Goal: Task Accomplishment & Management: Use online tool/utility

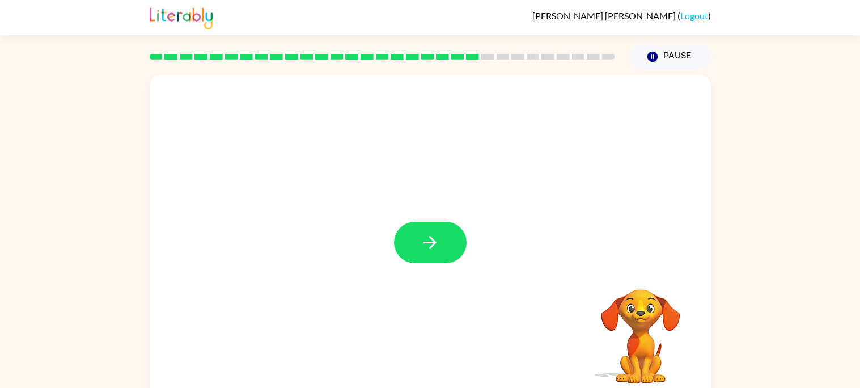
click at [460, 263] on div at bounding box center [430, 242] width 73 height 41
click at [399, 226] on div at bounding box center [430, 242] width 73 height 41
click at [414, 243] on button "button" at bounding box center [430, 242] width 73 height 41
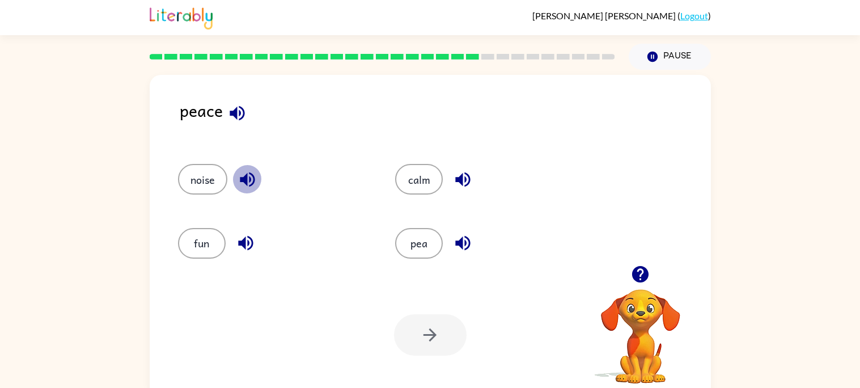
click at [244, 179] on icon "button" at bounding box center [247, 179] width 15 height 15
click at [253, 242] on icon "button" at bounding box center [246, 243] width 20 height 20
click at [454, 240] on icon "button" at bounding box center [463, 243] width 20 height 20
click at [462, 189] on icon "button" at bounding box center [463, 180] width 20 height 20
click at [219, 238] on button "fun" at bounding box center [202, 243] width 48 height 31
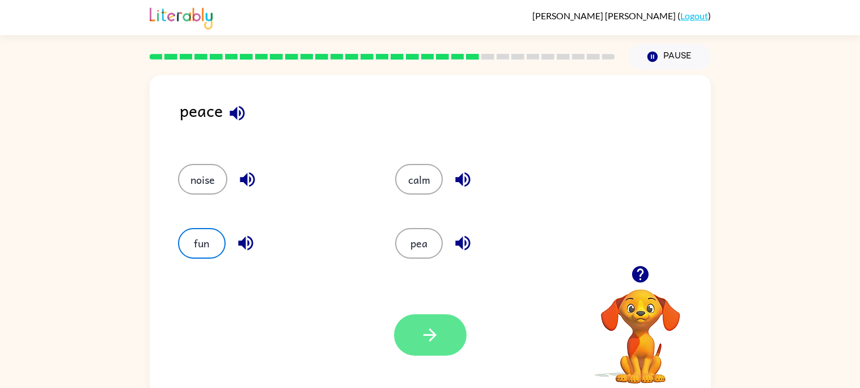
click at [415, 323] on button "button" at bounding box center [430, 334] width 73 height 41
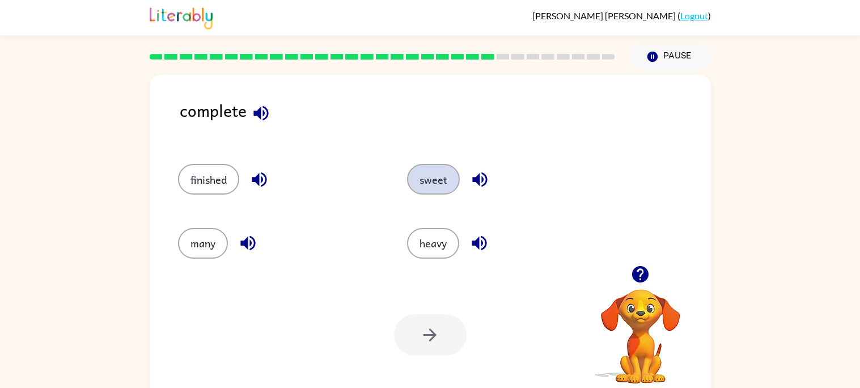
click at [425, 176] on button "sweet" at bounding box center [433, 179] width 53 height 31
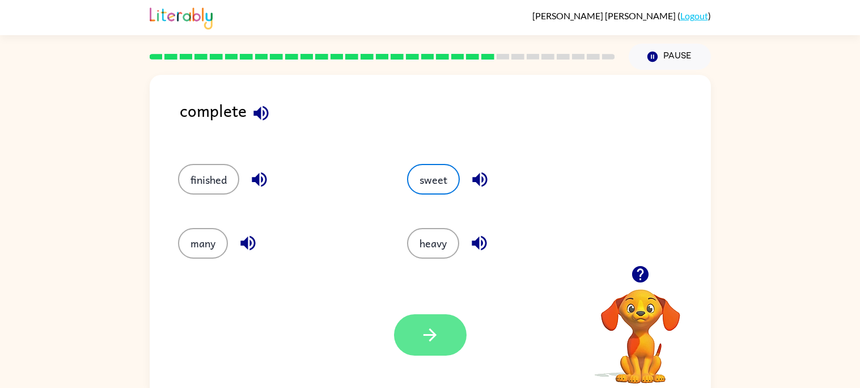
click at [407, 164] on button "sweet" at bounding box center [433, 179] width 53 height 31
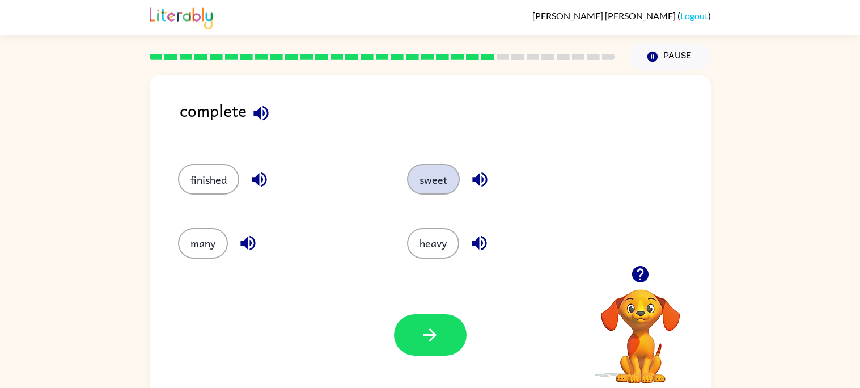
click at [407, 164] on button "sweet" at bounding box center [433, 179] width 53 height 31
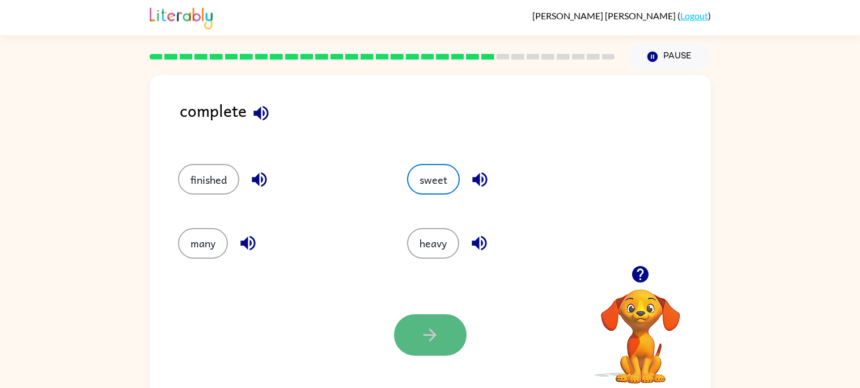
click at [445, 340] on button "button" at bounding box center [430, 334] width 73 height 41
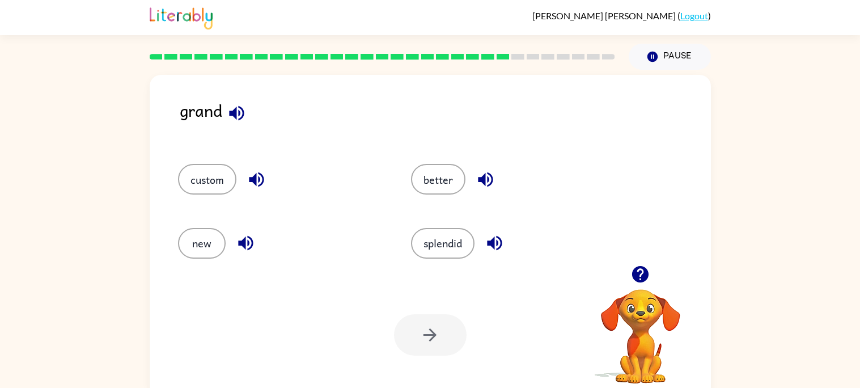
click at [501, 247] on icon "button" at bounding box center [495, 243] width 20 height 20
click at [417, 244] on button "splendid" at bounding box center [443, 243] width 64 height 31
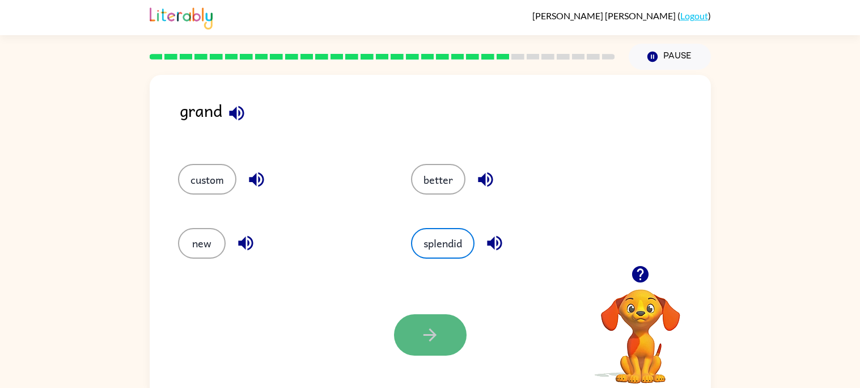
click at [454, 336] on button "button" at bounding box center [430, 334] width 73 height 41
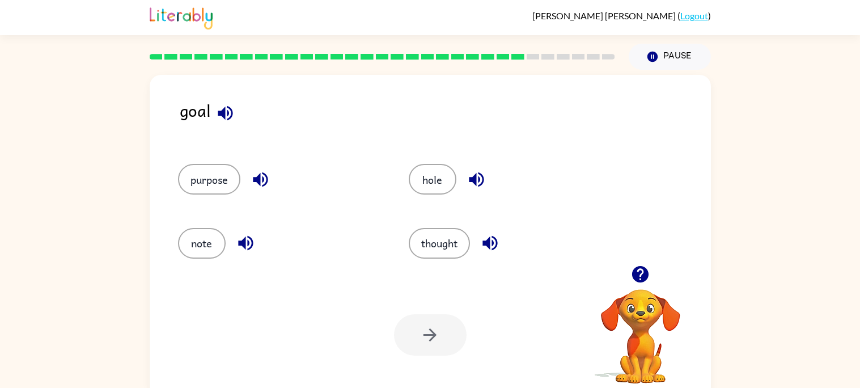
click at [420, 206] on div "thought" at bounding box center [502, 238] width 231 height 64
click at [428, 184] on button "hole" at bounding box center [433, 179] width 48 height 31
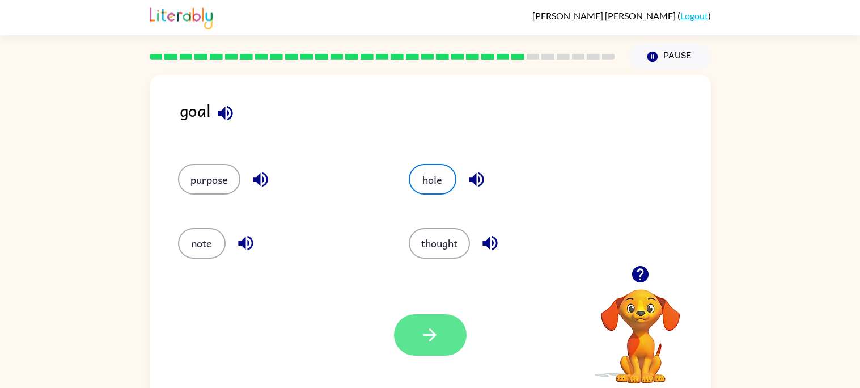
click at [452, 322] on button "button" at bounding box center [430, 334] width 73 height 41
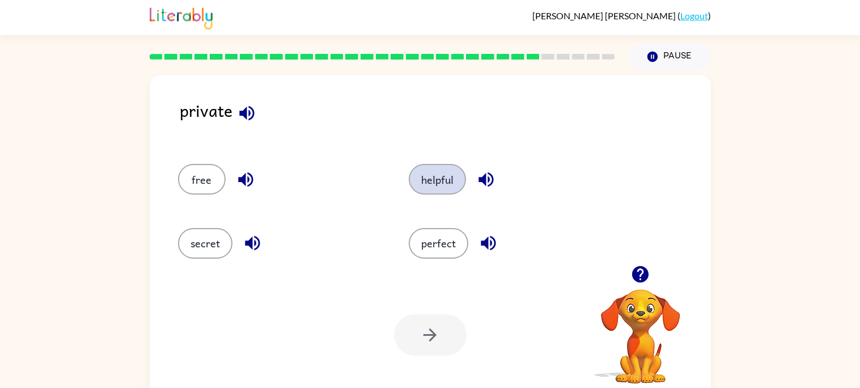
click at [425, 185] on button "helpful" at bounding box center [437, 179] width 57 height 31
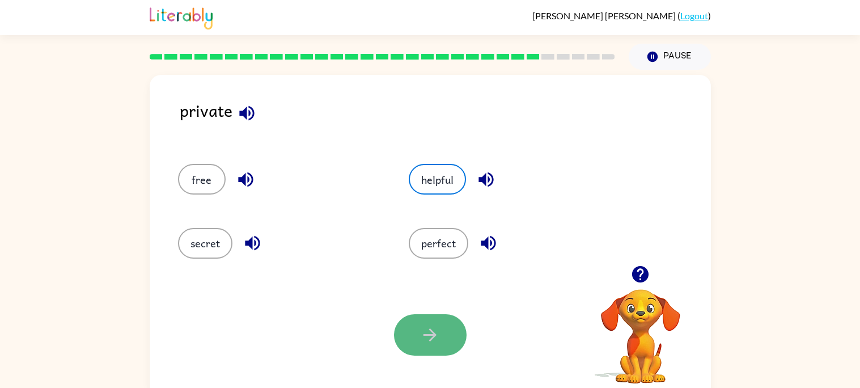
click at [462, 334] on button "button" at bounding box center [430, 334] width 73 height 41
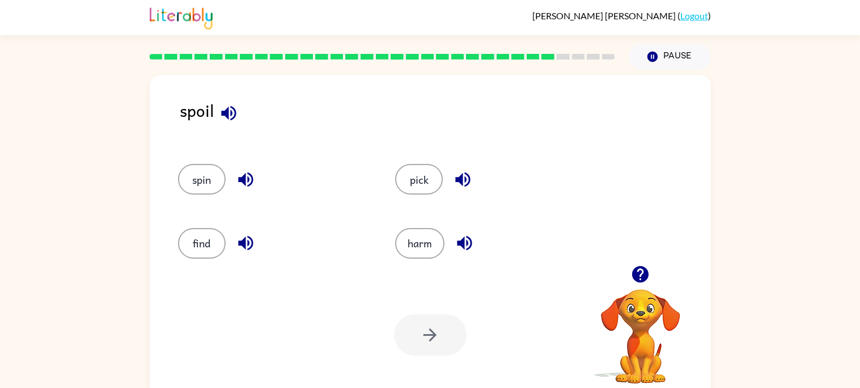
click at [465, 181] on icon "button" at bounding box center [462, 179] width 15 height 15
click at [434, 184] on button "pick" at bounding box center [419, 179] width 48 height 31
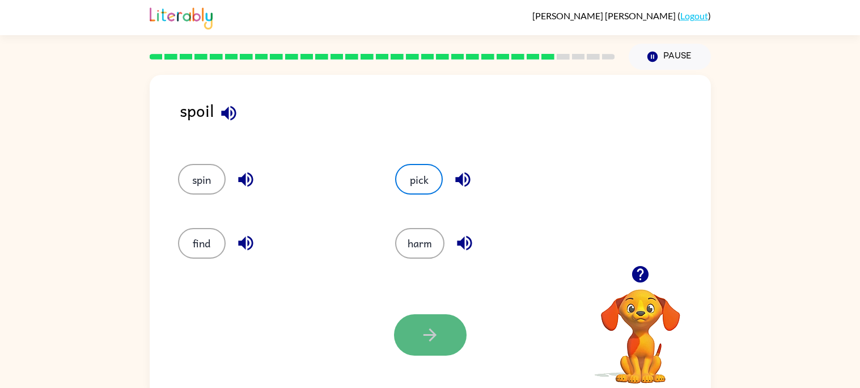
click at [425, 337] on icon "button" at bounding box center [430, 335] width 20 height 20
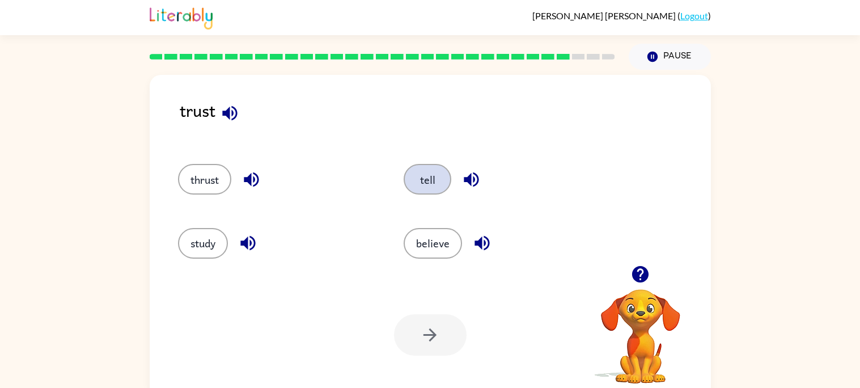
click at [417, 172] on button "tell" at bounding box center [428, 179] width 48 height 31
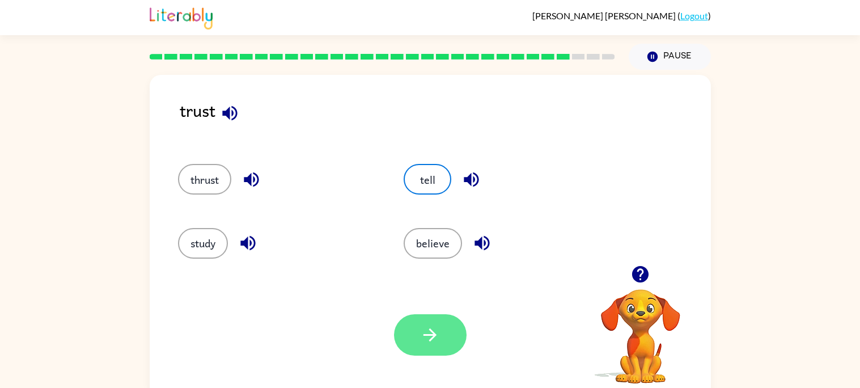
click at [424, 348] on button "button" at bounding box center [430, 334] width 73 height 41
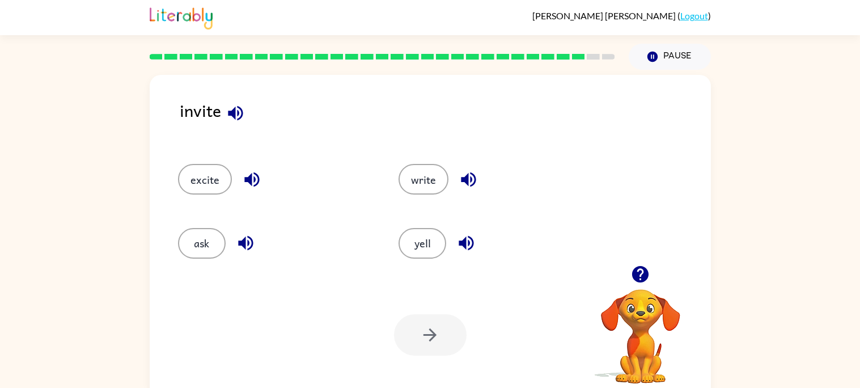
click at [173, 236] on div "ask" at bounding box center [267, 238] width 221 height 64
click at [180, 231] on div "ask" at bounding box center [275, 243] width 195 height 31
click at [197, 242] on button "ask" at bounding box center [202, 243] width 48 height 31
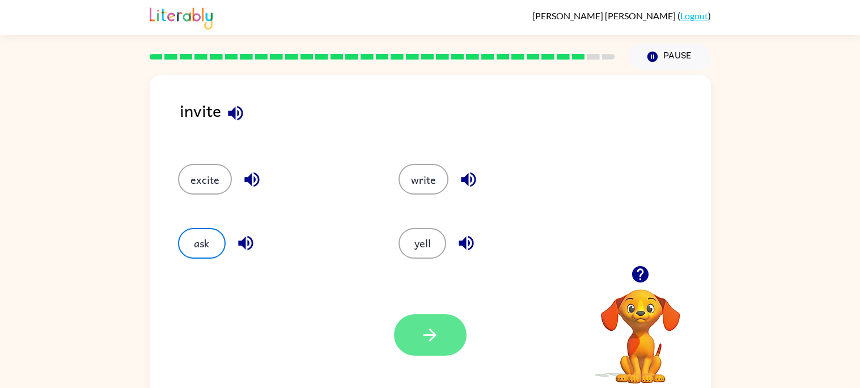
click at [431, 348] on button "button" at bounding box center [430, 334] width 73 height 41
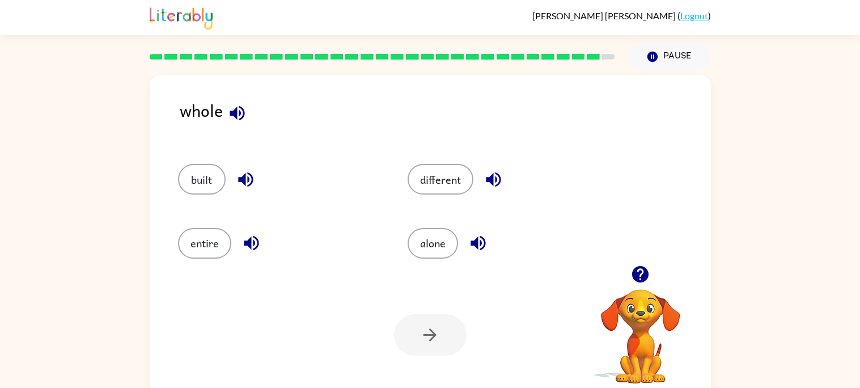
click at [339, 243] on div "entire" at bounding box center [280, 243] width 204 height 31
click at [495, 187] on icon "button" at bounding box center [494, 180] width 20 height 20
click at [466, 180] on button "different" at bounding box center [441, 179] width 66 height 31
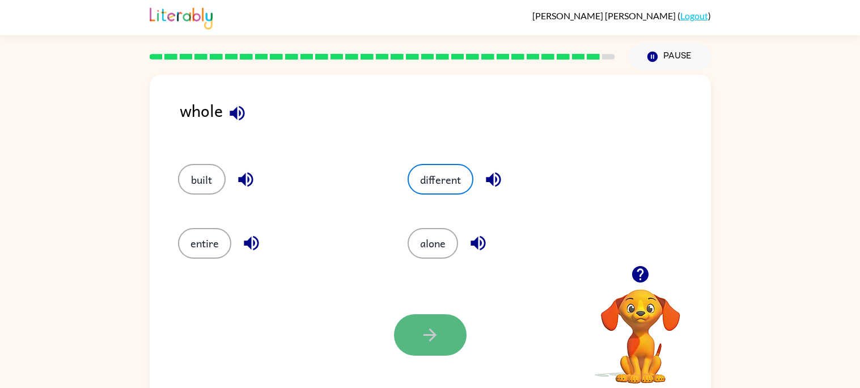
click at [403, 341] on button "button" at bounding box center [430, 334] width 73 height 41
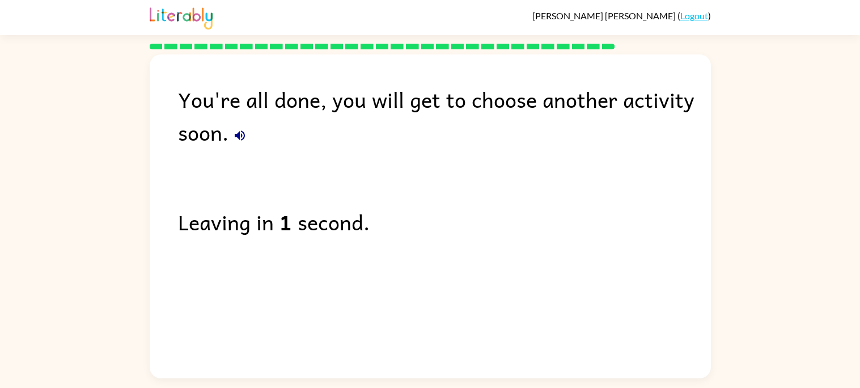
click at [236, 138] on icon "button" at bounding box center [240, 136] width 14 height 14
